Goal: Task Accomplishment & Management: Use online tool/utility

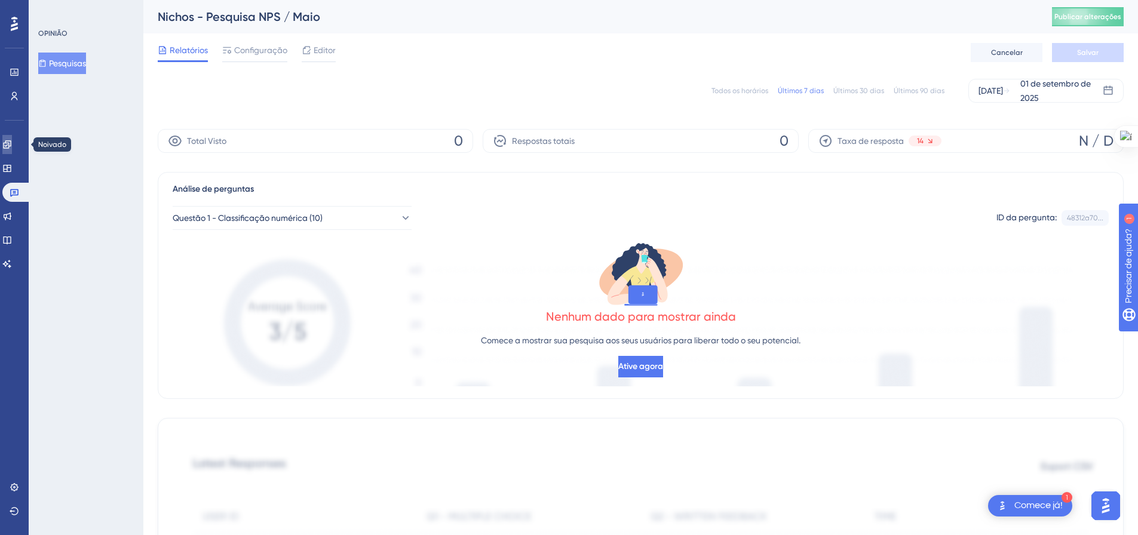
drag, startPoint x: 12, startPoint y: 151, endPoint x: 262, endPoint y: 429, distance: 374.3
click at [12, 151] on link at bounding box center [7, 144] width 10 height 19
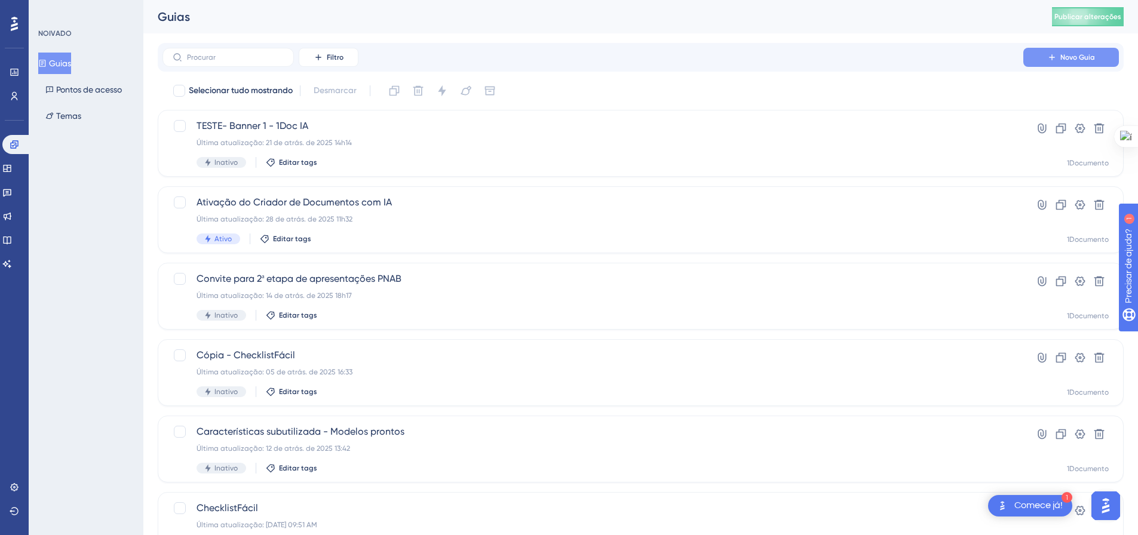
click at [1059, 65] on button "Novo Guia" at bounding box center [1071, 57] width 96 height 19
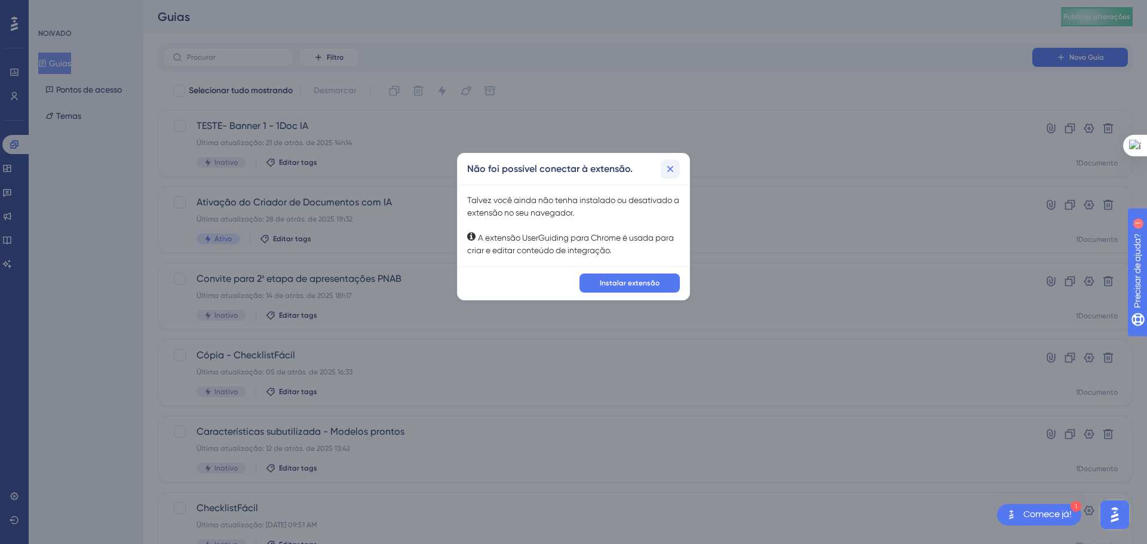
click at [667, 170] on icon at bounding box center [670, 169] width 12 height 12
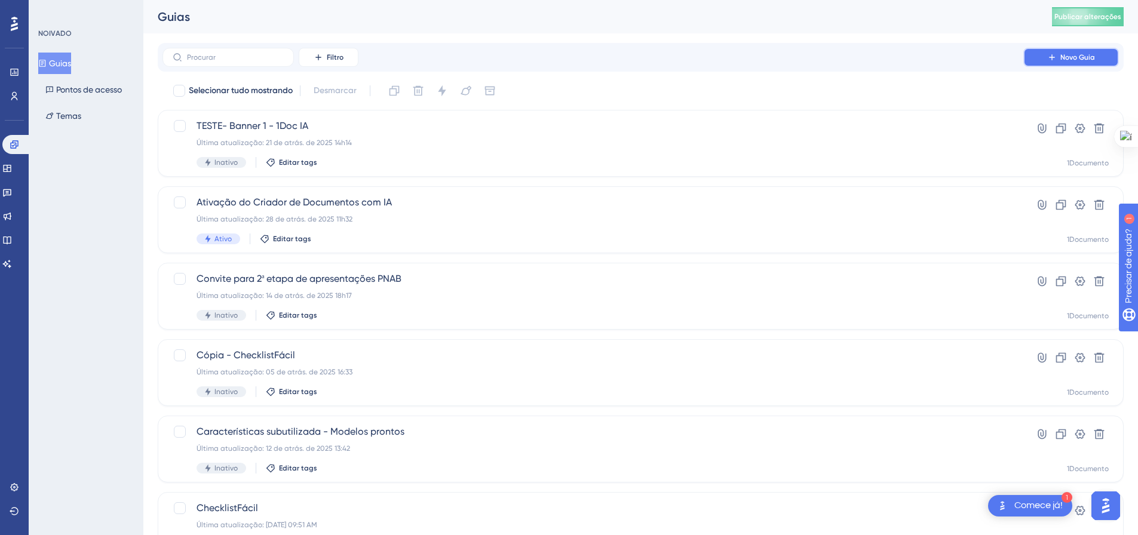
click at [1088, 54] on font "Novo Guia" at bounding box center [1077, 57] width 35 height 8
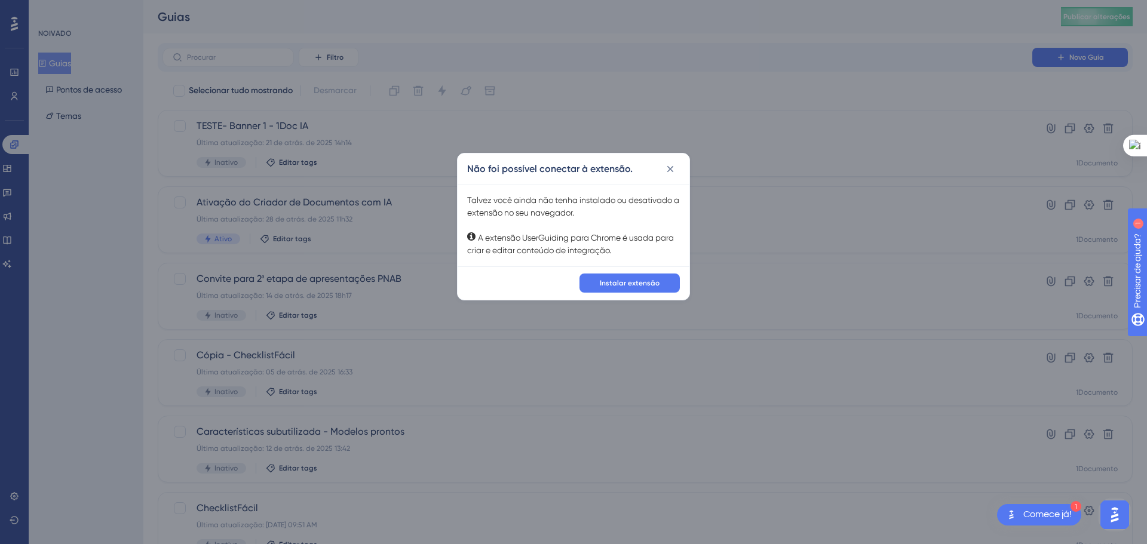
click at [634, 238] on font "A extensão UserGuiding para Chrome é usada para criar e editar conteúdo de inte…" at bounding box center [570, 244] width 207 height 22
click at [670, 166] on icon at bounding box center [670, 169] width 12 height 12
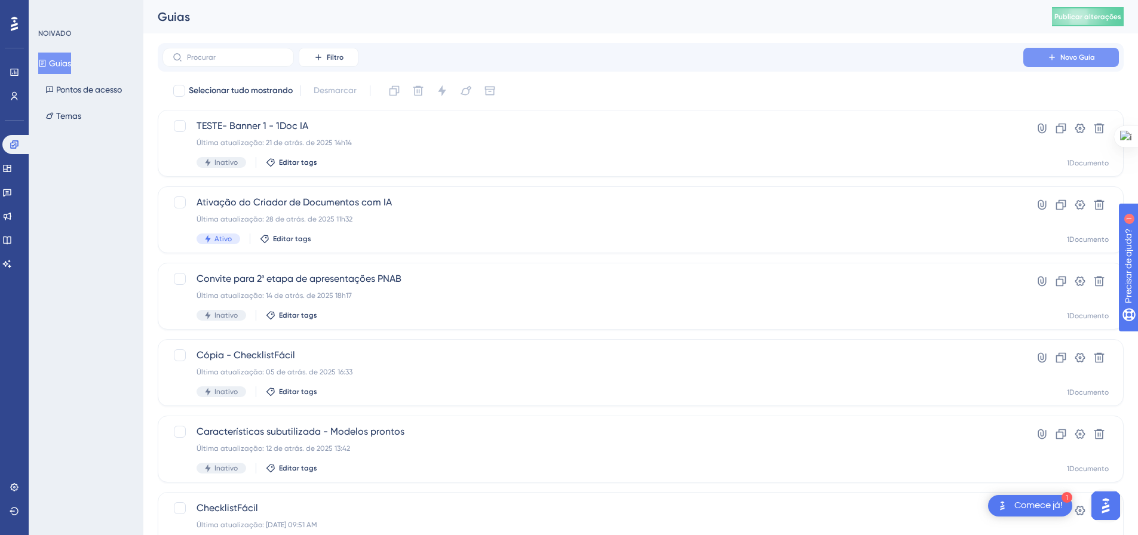
click at [1067, 62] on button "Novo Guia" at bounding box center [1071, 57] width 96 height 19
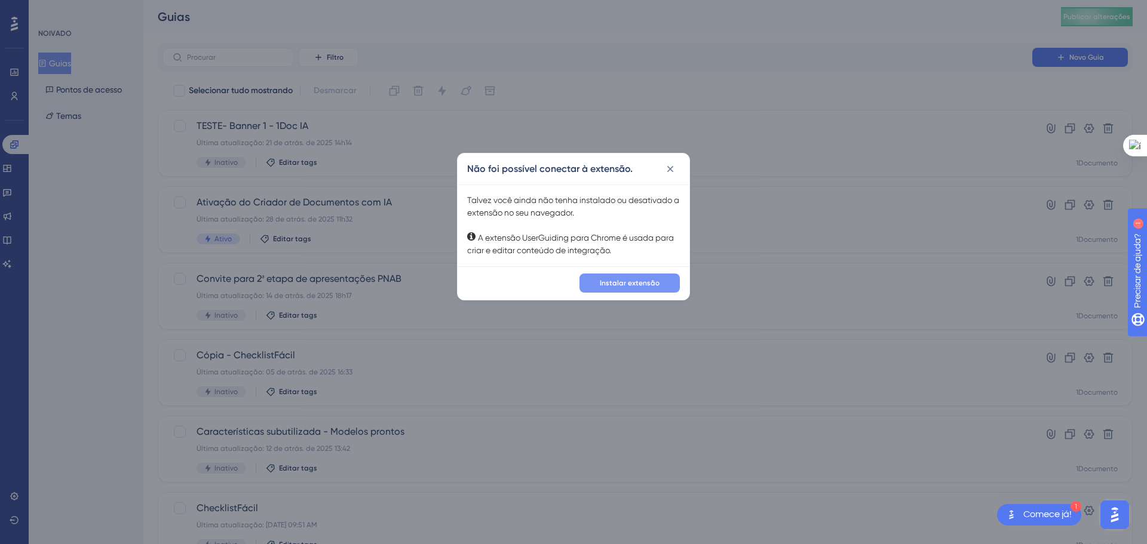
click at [604, 289] on button "Instalar extensão" at bounding box center [629, 283] width 100 height 19
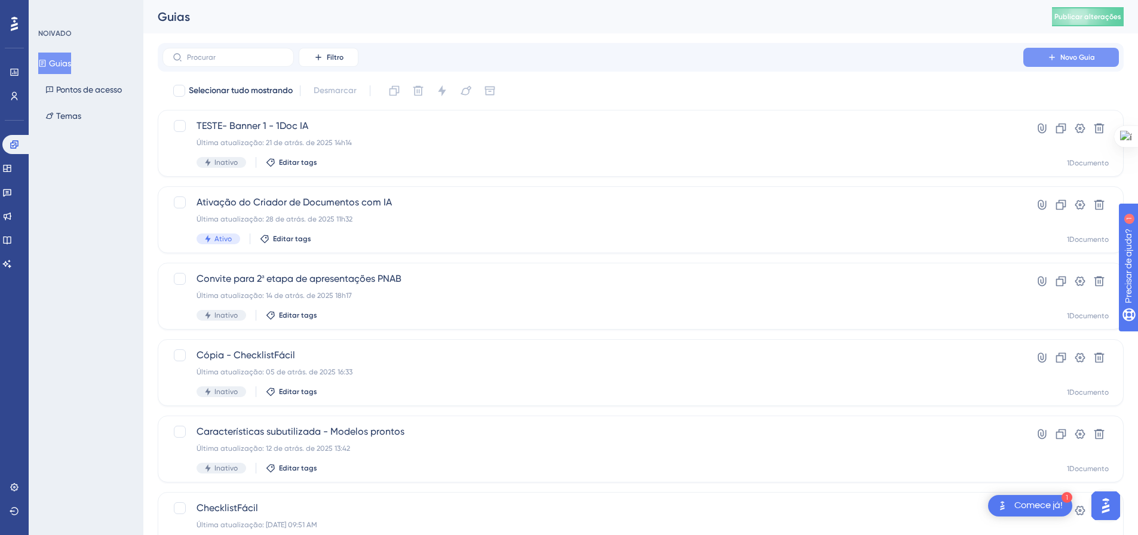
click at [1078, 57] on font "Novo Guia" at bounding box center [1077, 57] width 35 height 8
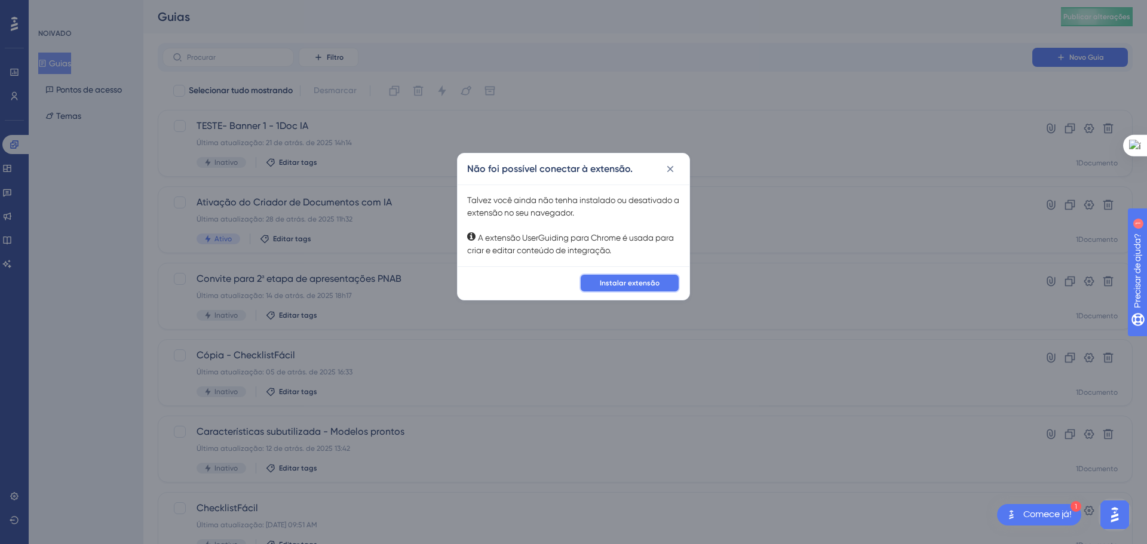
click at [595, 283] on button "Instalar extensão" at bounding box center [629, 283] width 100 height 19
click at [655, 289] on button "Instalar extensão" at bounding box center [629, 283] width 100 height 19
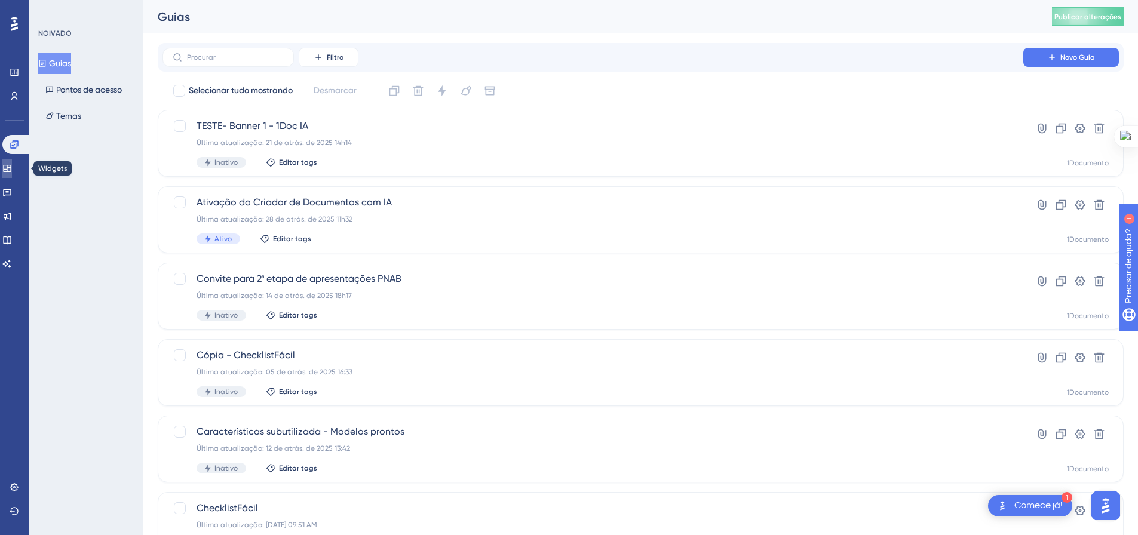
click at [10, 165] on icon at bounding box center [7, 169] width 10 height 10
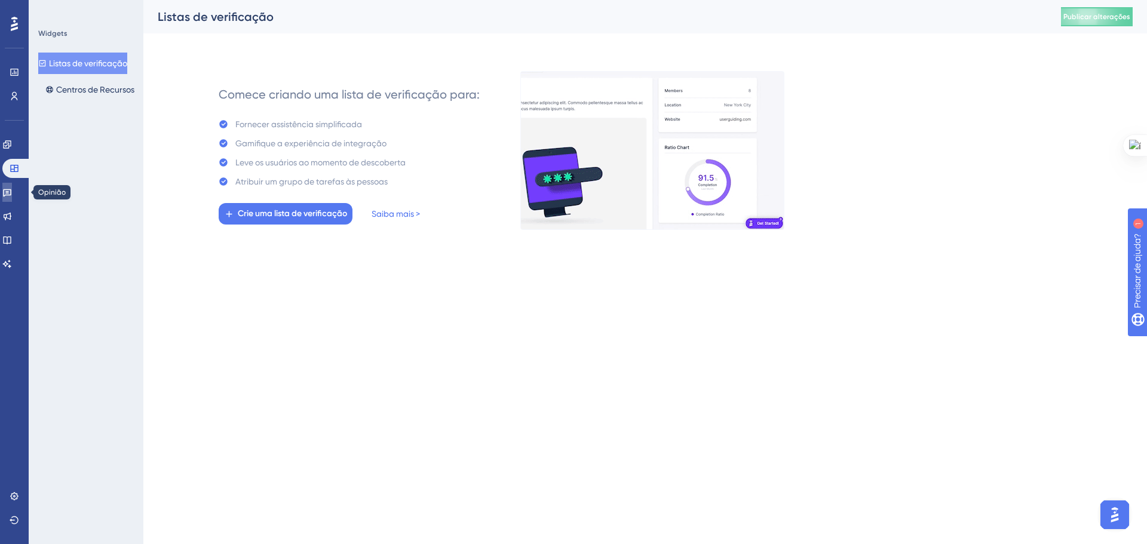
click at [12, 198] on link at bounding box center [7, 192] width 10 height 19
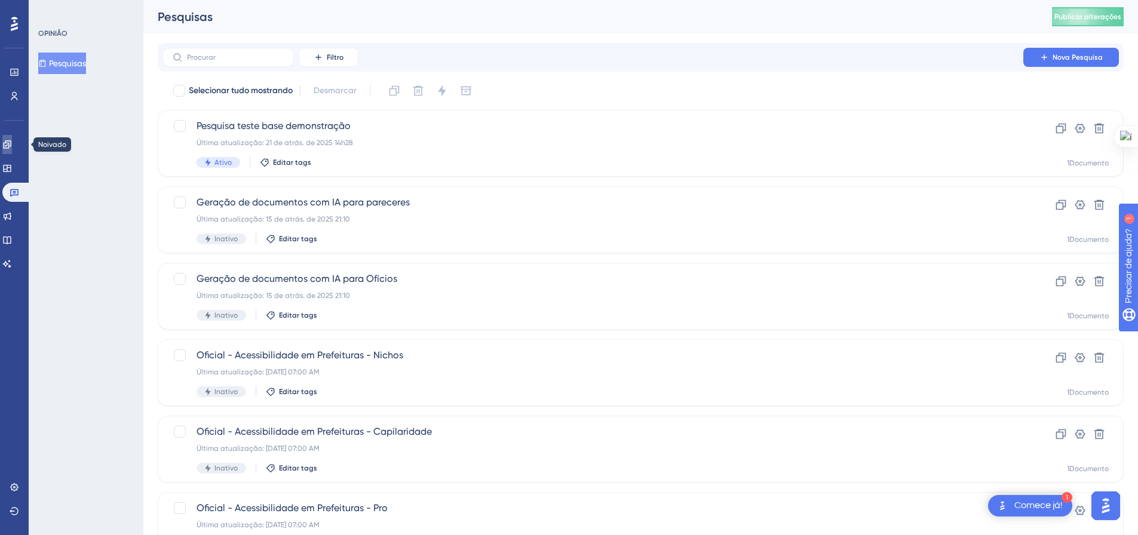
click at [10, 145] on icon at bounding box center [7, 145] width 10 height 10
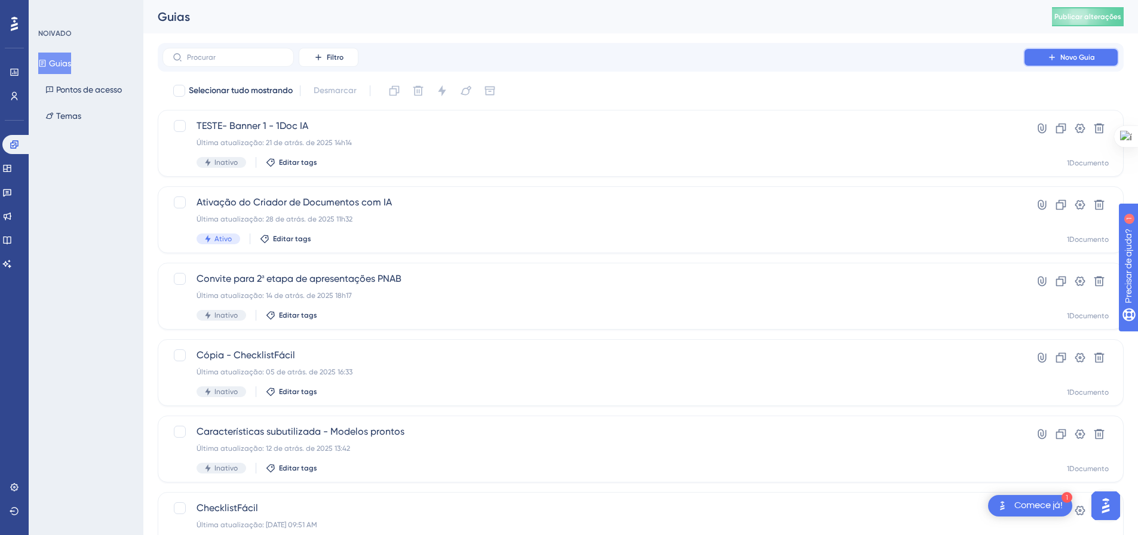
click at [1056, 62] on button "Novo Guia" at bounding box center [1071, 57] width 96 height 19
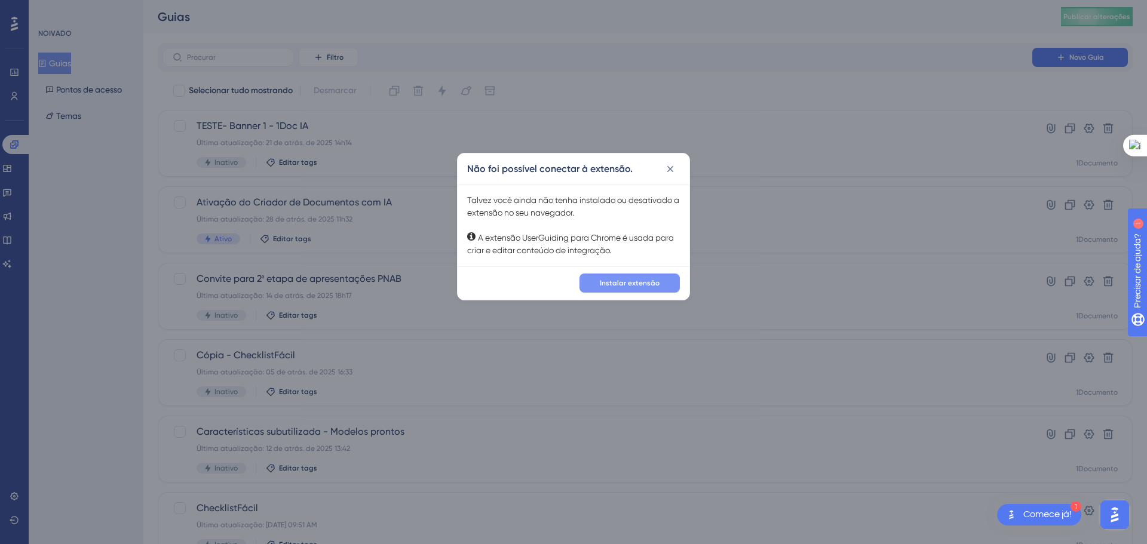
click at [625, 274] on button "Instalar extensão" at bounding box center [629, 283] width 100 height 19
